Goal: Information Seeking & Learning: Learn about a topic

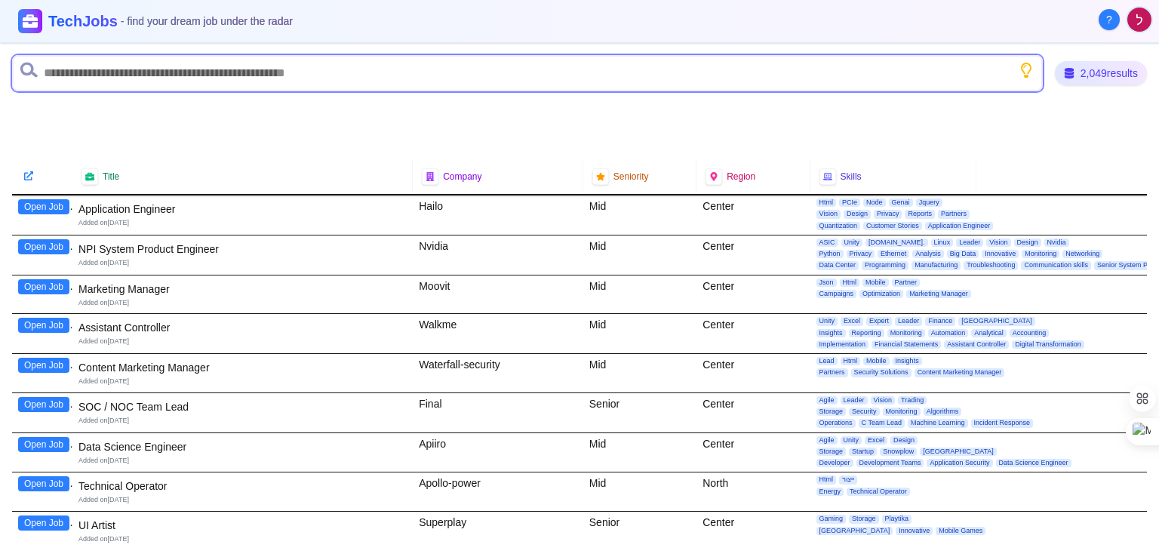
click at [134, 78] on input "text" at bounding box center [527, 73] width 1031 height 36
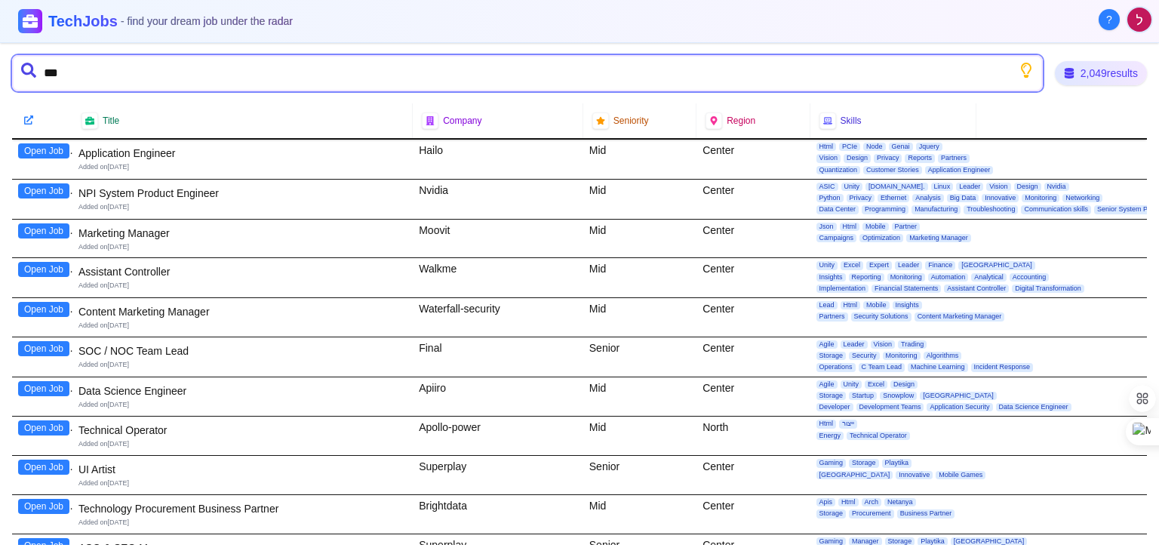
type input "****"
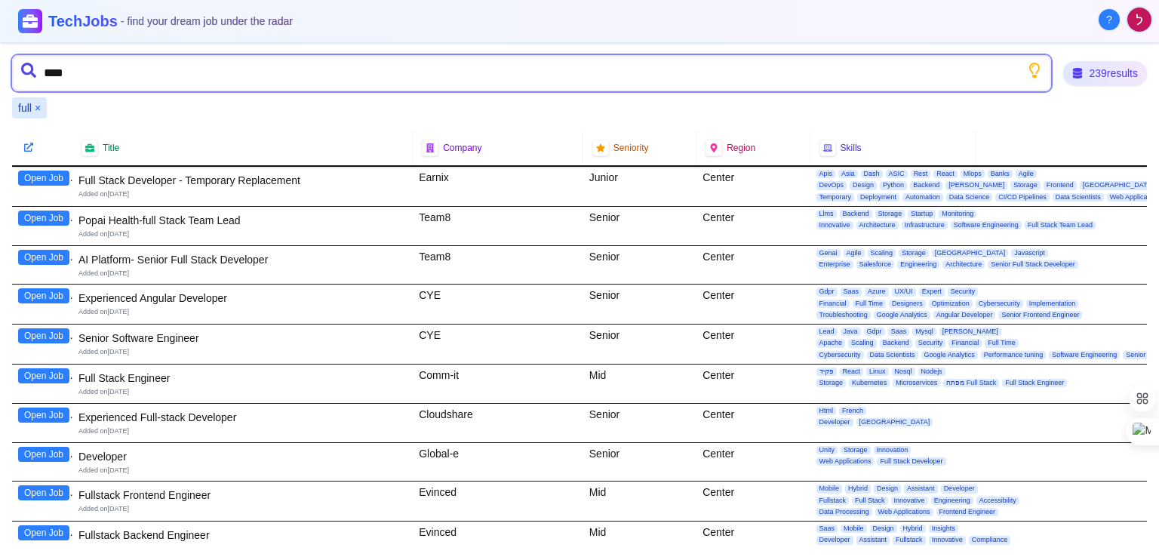
type input "*****"
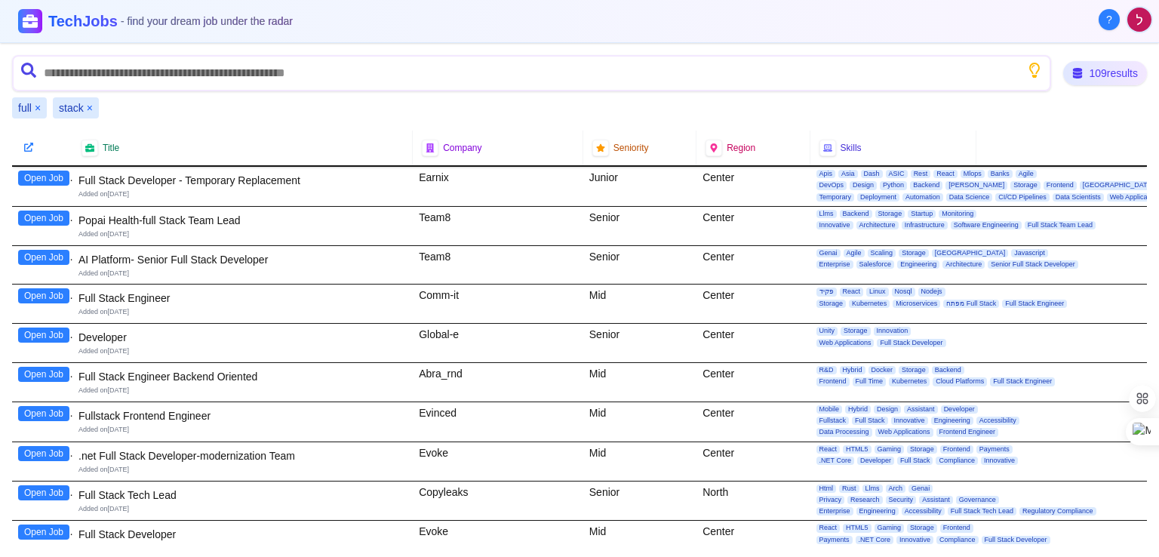
click at [54, 178] on button "Open Job" at bounding box center [43, 178] width 51 height 15
drag, startPoint x: 52, startPoint y: 264, endPoint x: 38, endPoint y: 254, distance: 16.8
drag, startPoint x: 38, startPoint y: 254, endPoint x: 0, endPoint y: 278, distance: 45.0
click at [0, 278] on div "109 results full × stack × Title Company Seniority Region Skills View Again Ful…" at bounding box center [579, 300] width 1159 height 514
click at [36, 252] on button "Open Job" at bounding box center [43, 257] width 51 height 15
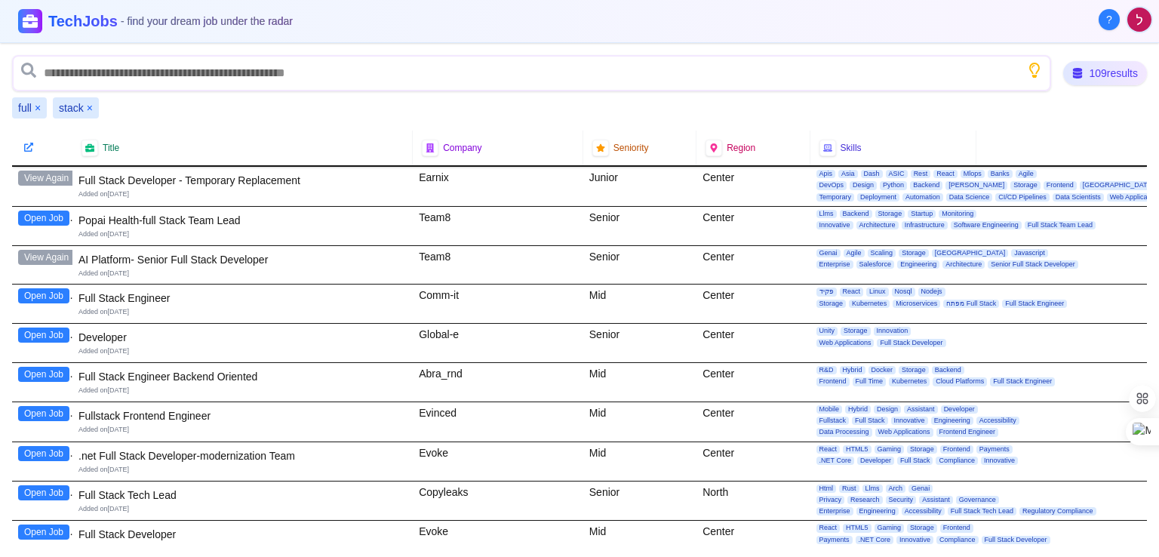
click at [59, 304] on div "Open Job" at bounding box center [42, 304] width 60 height 38
click at [54, 295] on button "Open Job" at bounding box center [43, 295] width 51 height 15
click at [51, 335] on button "Open Job" at bounding box center [43, 335] width 51 height 15
